Goal: Task Accomplishment & Management: Manage account settings

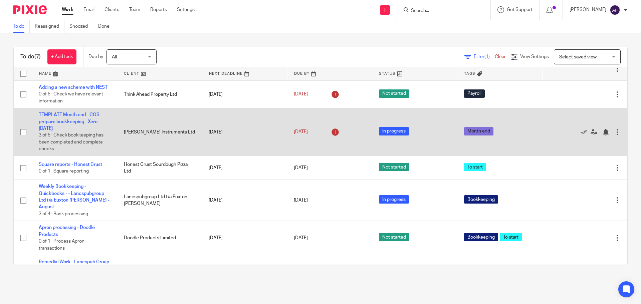
scroll to position [48, 0]
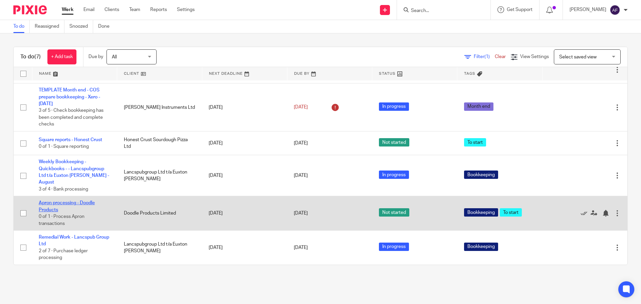
click at [49, 205] on link "Apron processing - Doodle Products" at bounding box center [67, 206] width 56 height 11
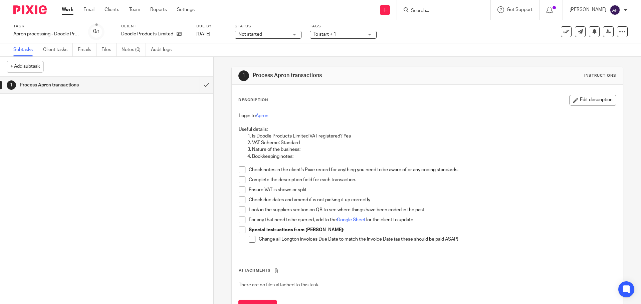
click at [498, 174] on div "Check notes in the client's Pixie record for anything you need to be aware of o…" at bounding box center [432, 172] width 367 height 10
click at [619, 34] on icon at bounding box center [622, 31] width 7 height 7
click at [612, 46] on span "See template in use" at bounding box center [595, 48] width 41 height 5
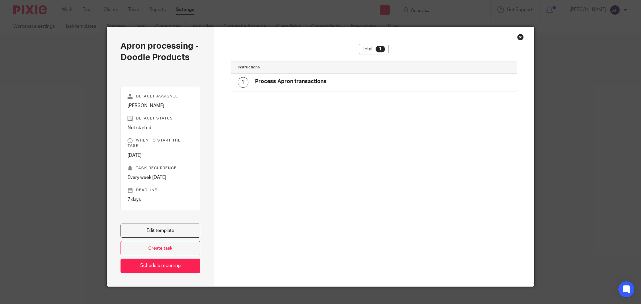
click at [315, 81] on h4 "Process Apron transactions" at bounding box center [290, 81] width 71 height 7
click at [156, 224] on link "Edit template" at bounding box center [161, 231] width 80 height 14
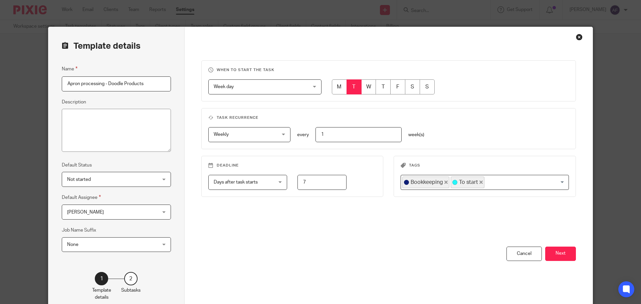
click at [494, 115] on fieldset "Task recurrence Weekly Weekly No repeat Weekly Monthly Yearly weekly every 1 we…" at bounding box center [388, 128] width 375 height 41
click at [558, 254] on button "Next" at bounding box center [560, 254] width 31 height 14
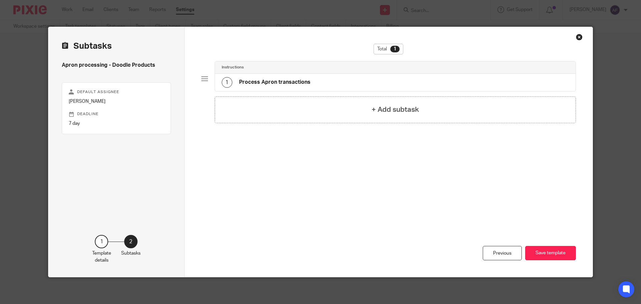
click at [314, 83] on div "1 Process Apron transactions" at bounding box center [395, 82] width 361 height 17
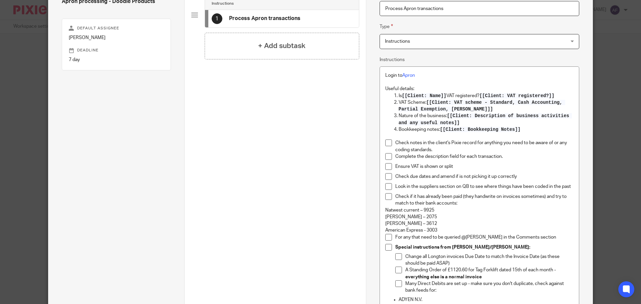
scroll to position [67, 0]
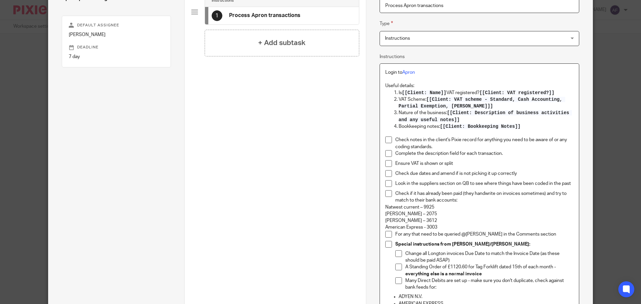
click at [434, 205] on p "Natwest current – 9925" at bounding box center [479, 207] width 188 height 7
click at [437, 210] on p "Natwest current – 3012" at bounding box center [479, 207] width 188 height 7
click at [427, 217] on p "Soldo – 2075" at bounding box center [479, 214] width 188 height 7
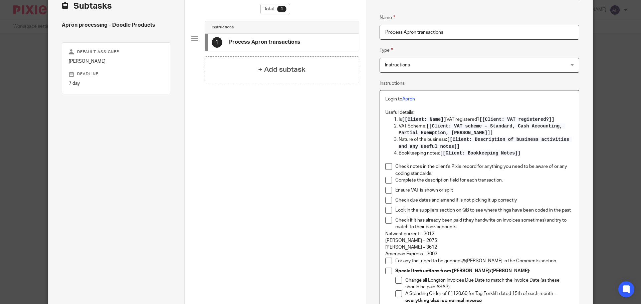
scroll to position [0, 0]
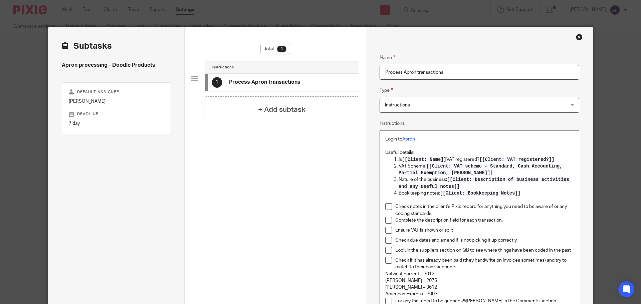
drag, startPoint x: 428, startPoint y: 146, endPoint x: 390, endPoint y: 207, distance: 71.7
copy div "Check notes in the client's Pixie record for anything you need to be aware of o…"
click at [636, 69] on div "Template details Name Apron processing - Doodle Products Description Default St…" at bounding box center [320, 152] width 641 height 304
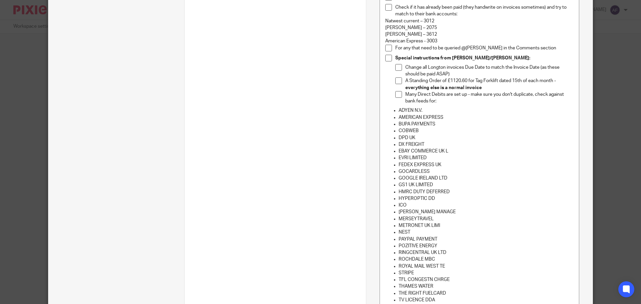
scroll to position [437, 0]
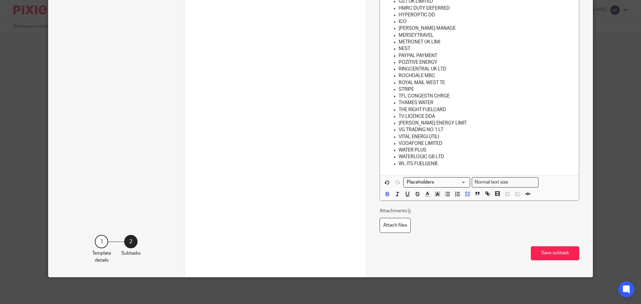
click at [555, 256] on button "Save subtask" at bounding box center [555, 254] width 48 height 14
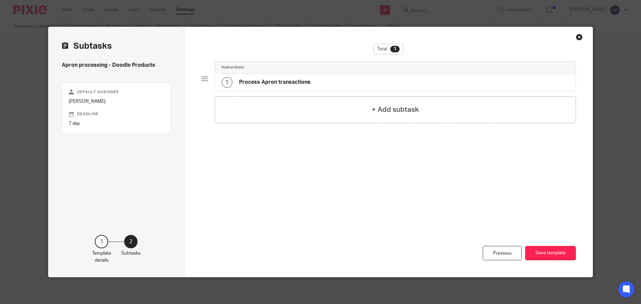
scroll to position [0, 0]
click at [547, 257] on button "Save template" at bounding box center [550, 253] width 51 height 14
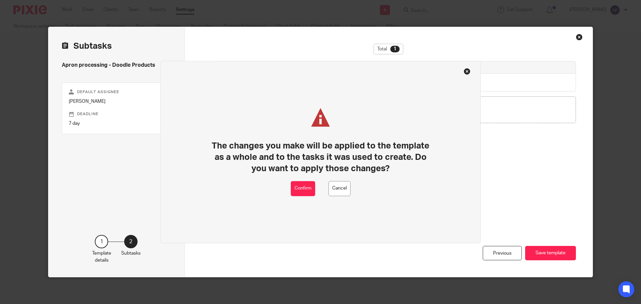
click at [310, 197] on div "The changes you make will be applied to the template as a whole and to the task…" at bounding box center [320, 152] width 321 height 183
click at [305, 190] on button "Confirm" at bounding box center [303, 188] width 24 height 15
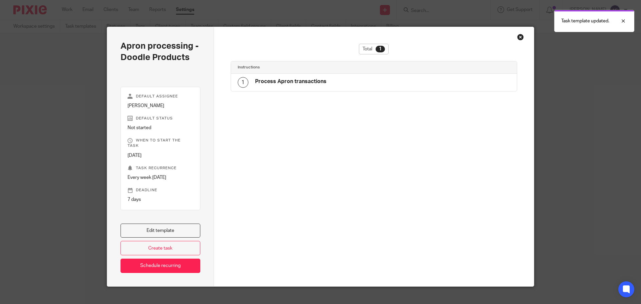
click at [520, 37] on div "Close this dialog window" at bounding box center [520, 37] width 7 height 7
click at [519, 38] on div "Close this dialog window" at bounding box center [520, 37] width 7 height 7
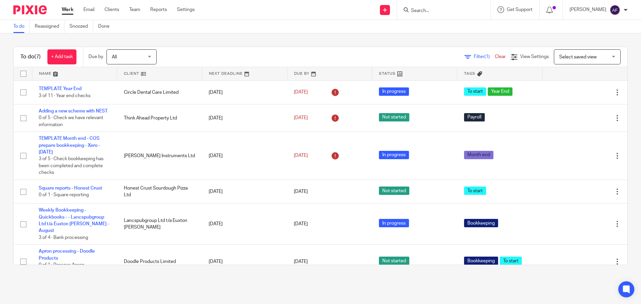
scroll to position [48, 0]
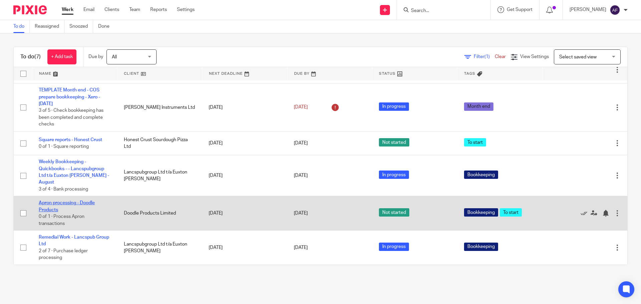
click at [87, 201] on link "Apron processing - Doodle Products" at bounding box center [67, 206] width 56 height 11
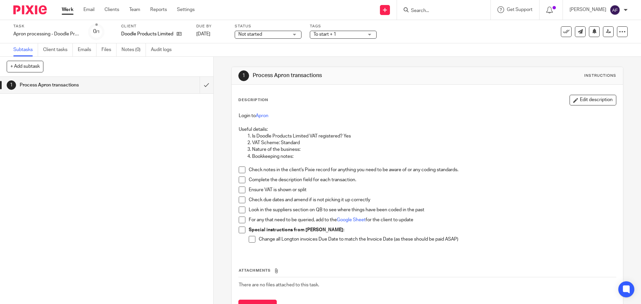
click at [429, 158] on p "Bookkeeping notes:" at bounding box center [434, 156] width 364 height 7
click at [580, 96] on button "Edit description" at bounding box center [593, 100] width 47 height 11
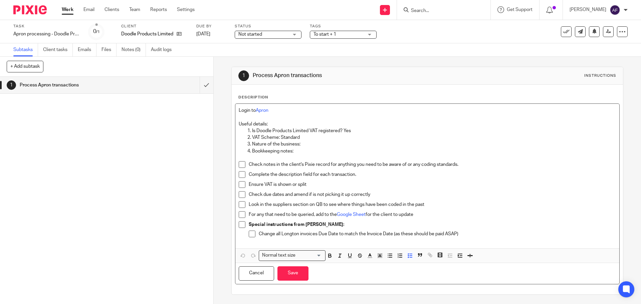
click at [334, 235] on p "Change all Longton invoices Due Date to match the Invoice Date (as these should…" at bounding box center [437, 234] width 357 height 7
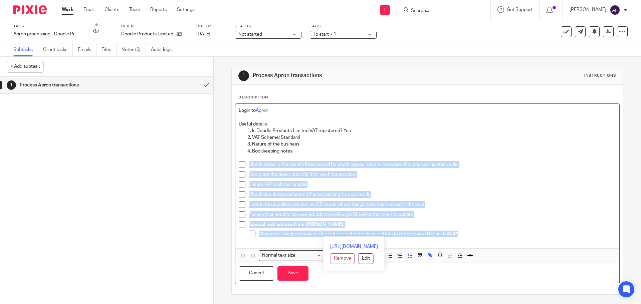
drag, startPoint x: 468, startPoint y: 234, endPoint x: 223, endPoint y: 167, distance: 254.0
click at [223, 167] on div "1 Process Apron transactions Instructions Description Login to Apron Useful det…" at bounding box center [428, 181] width 428 height 248
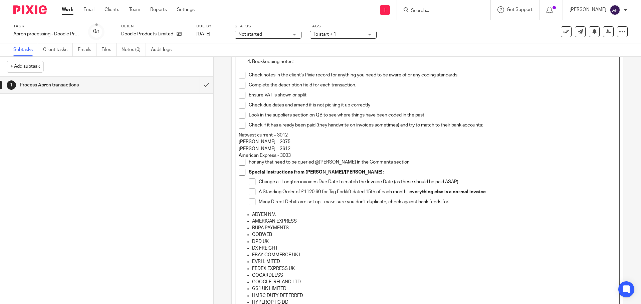
scroll to position [87, 0]
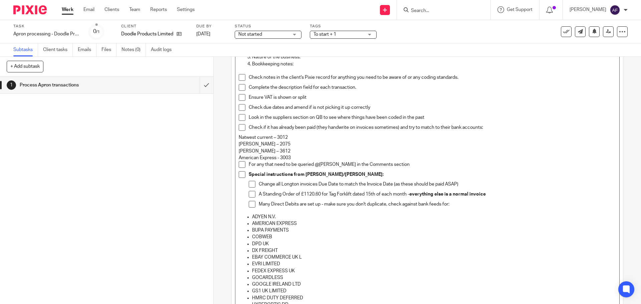
drag, startPoint x: 635, startPoint y: 173, endPoint x: 309, endPoint y: 132, distance: 328.3
click at [343, 122] on div "Look in the suppliers section on QB to see where things have been coded in the …" at bounding box center [432, 119] width 367 height 10
click at [328, 144] on p "[PERSON_NAME] – 2075" at bounding box center [427, 144] width 377 height 7
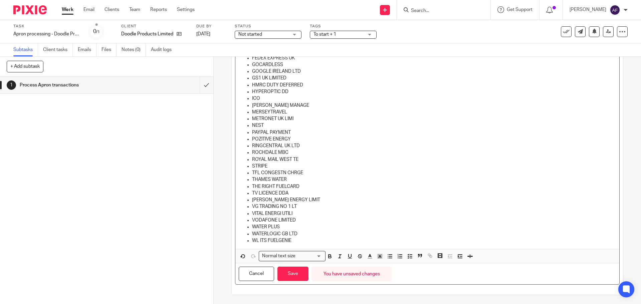
scroll to position [301, 0]
click at [304, 275] on button "Save" at bounding box center [293, 273] width 31 height 14
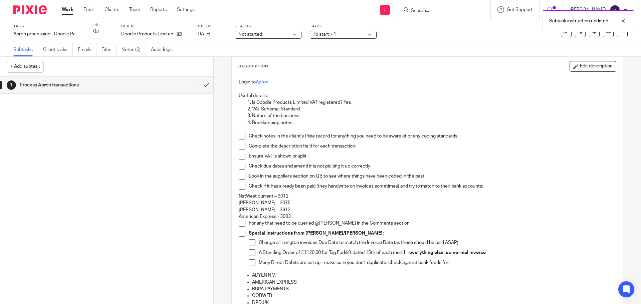
scroll to position [0, 0]
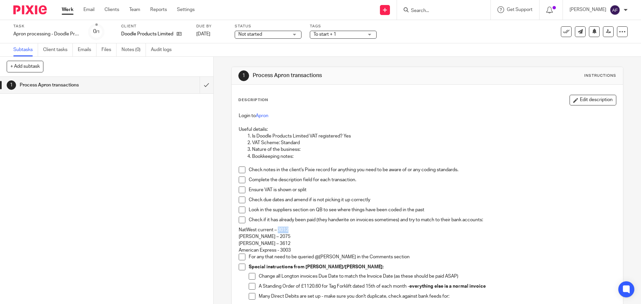
drag, startPoint x: 288, startPoint y: 231, endPoint x: 276, endPoint y: 229, distance: 11.8
click at [276, 229] on p "NatWest current – 3012" at bounding box center [427, 230] width 377 height 7
copy p "3012"
click at [317, 204] on div "Check due dates and amend if is not picking it up correctly" at bounding box center [432, 202] width 367 height 10
click at [267, 242] on p "[PERSON_NAME] – 3612" at bounding box center [427, 244] width 377 height 7
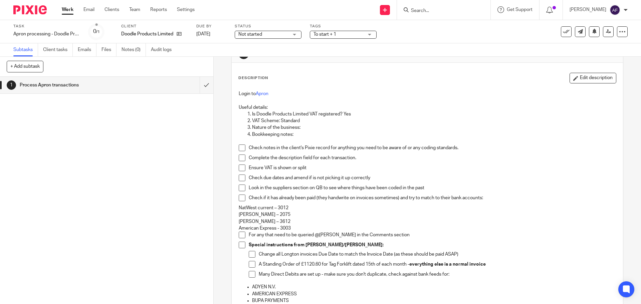
scroll to position [33, 0]
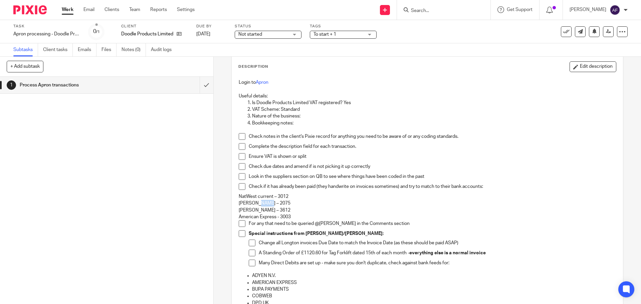
drag, startPoint x: 265, startPoint y: 203, endPoint x: 255, endPoint y: 203, distance: 10.4
click at [255, 203] on p "[PERSON_NAME] – 2075" at bounding box center [427, 203] width 377 height 7
copy p "2075"
click at [291, 207] on p "[PERSON_NAME] – 3612" at bounding box center [427, 210] width 377 height 7
drag, startPoint x: 291, startPoint y: 215, endPoint x: 279, endPoint y: 215, distance: 11.4
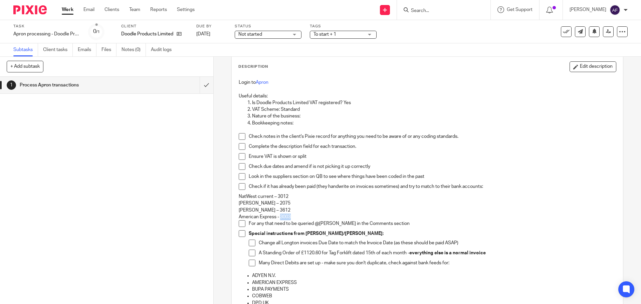
click at [279, 215] on p "American Express - 3003" at bounding box center [427, 217] width 377 height 7
copy p "3003"
